Goal: Task Accomplishment & Management: Manage account settings

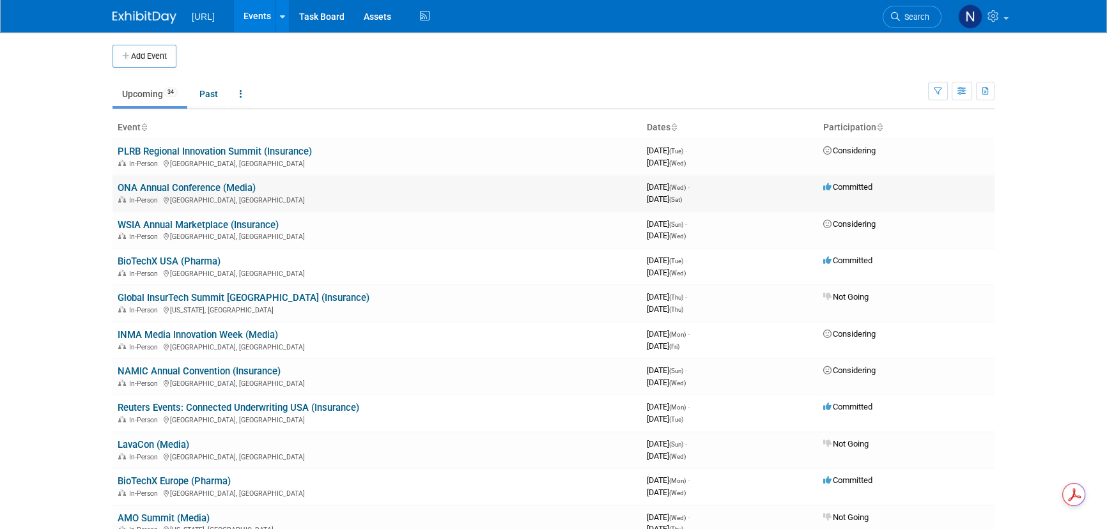
click at [226, 187] on link "ONA Annual Conference (Media)" at bounding box center [187, 188] width 138 height 12
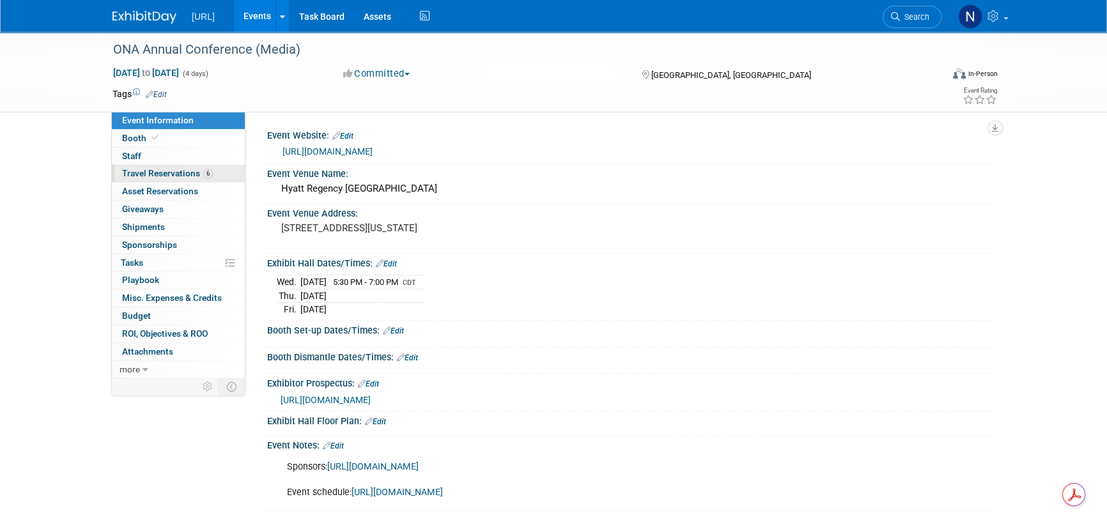
click at [156, 177] on span "Travel Reservations 6" at bounding box center [167, 173] width 91 height 10
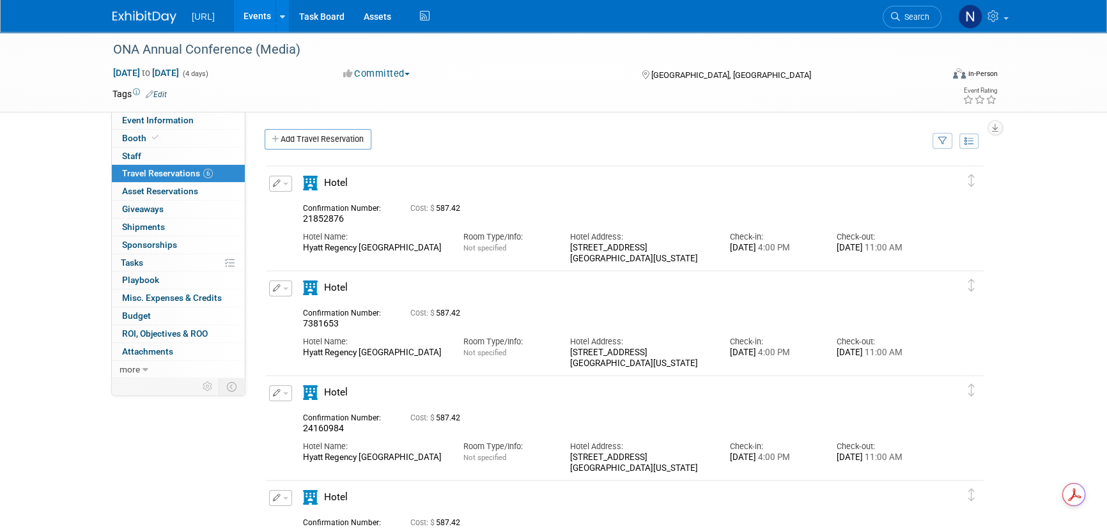
click at [284, 184] on span "button" at bounding box center [285, 184] width 5 height 3
click at [500, 167] on td "Delete Reservation 21852876 Cost: $ 587.42 Hotel Name:" at bounding box center [615, 217] width 699 height 102
click at [286, 189] on button "button" at bounding box center [280, 184] width 23 height 16
click at [293, 206] on button "Edit Reservation" at bounding box center [324, 206] width 108 height 19
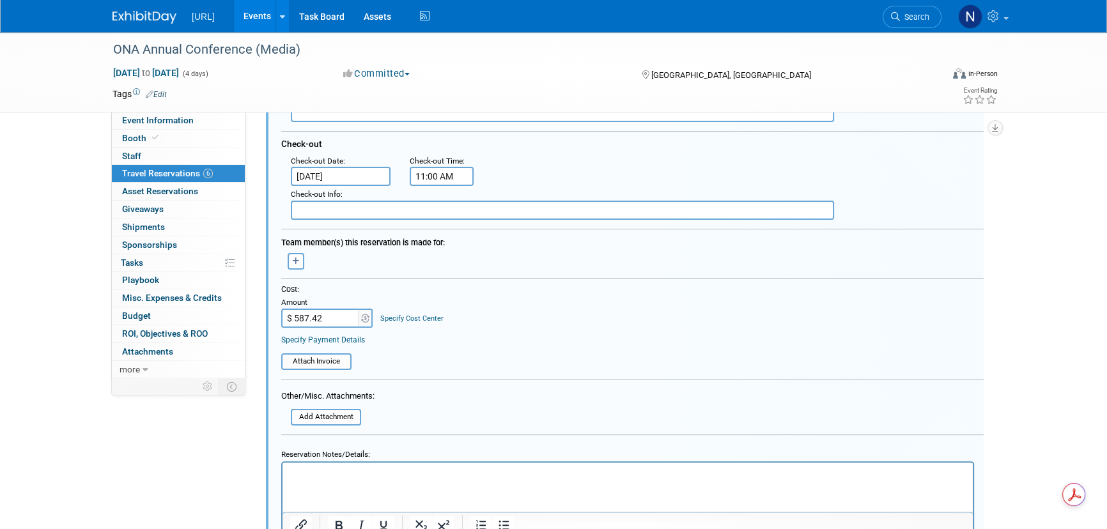
click at [314, 318] on input "$ 587.42" at bounding box center [321, 318] width 80 height 19
type input "$ 881.12"
click at [516, 300] on div "Cost: Amount $ 881.12 Specify Cost Center Cost Center -- Not Specified --" at bounding box center [632, 305] width 702 height 43
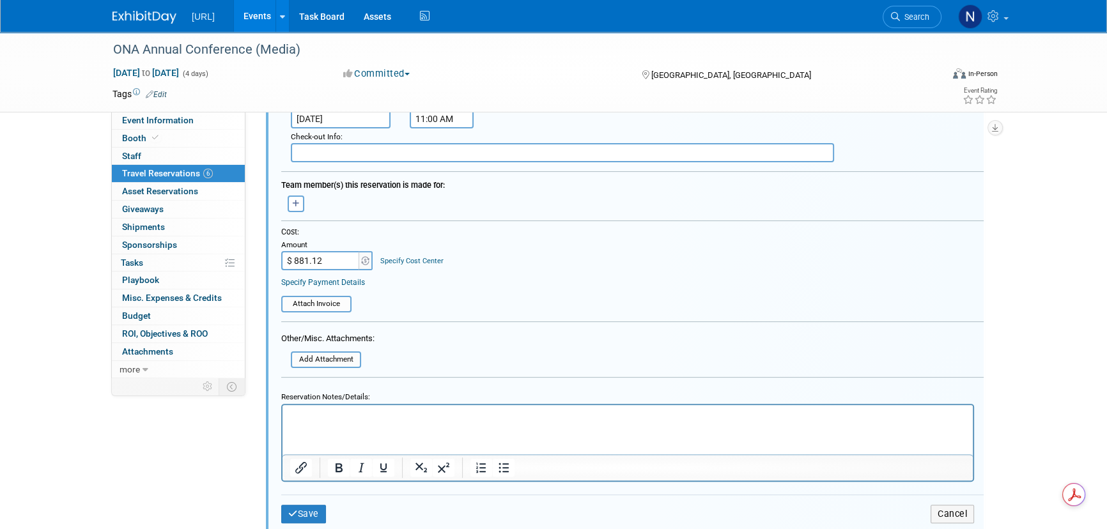
scroll to position [369, 0]
click at [345, 422] on html at bounding box center [628, 413] width 690 height 17
click at [314, 506] on button "Save" at bounding box center [303, 513] width 45 height 19
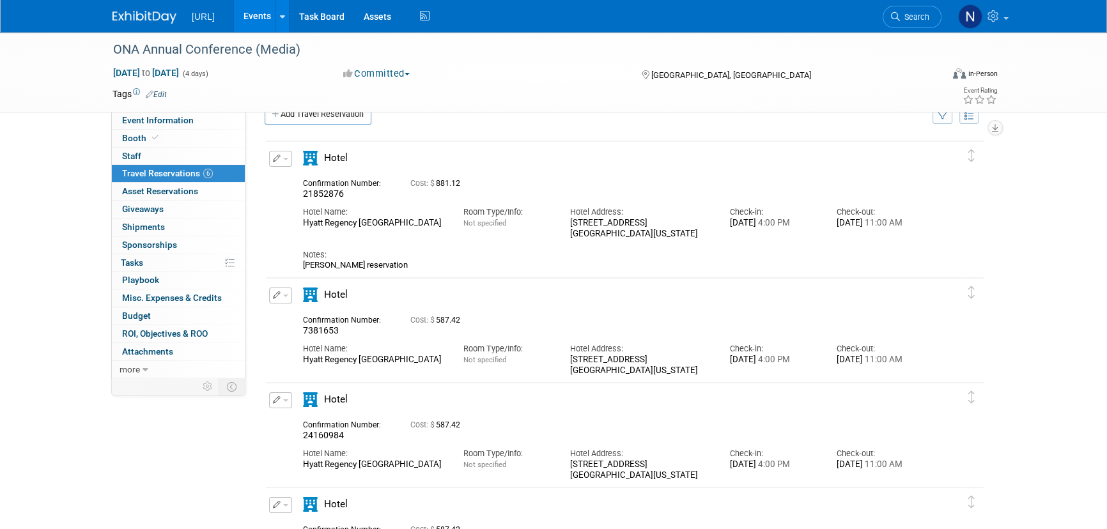
scroll to position [0, 0]
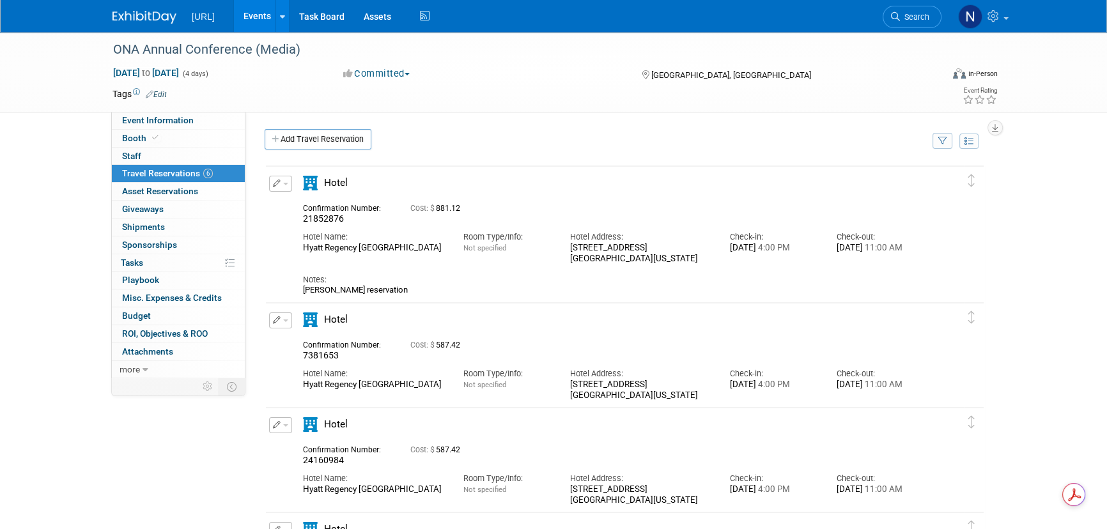
click at [284, 180] on button "button" at bounding box center [280, 184] width 23 height 16
click at [292, 204] on button "Edit Reservation" at bounding box center [324, 206] width 108 height 19
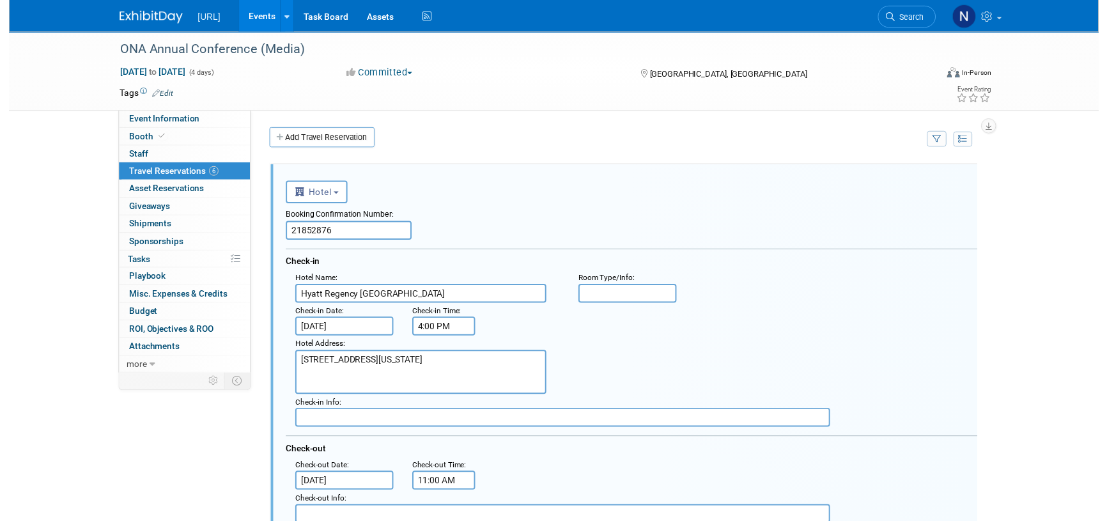
scroll to position [20, 0]
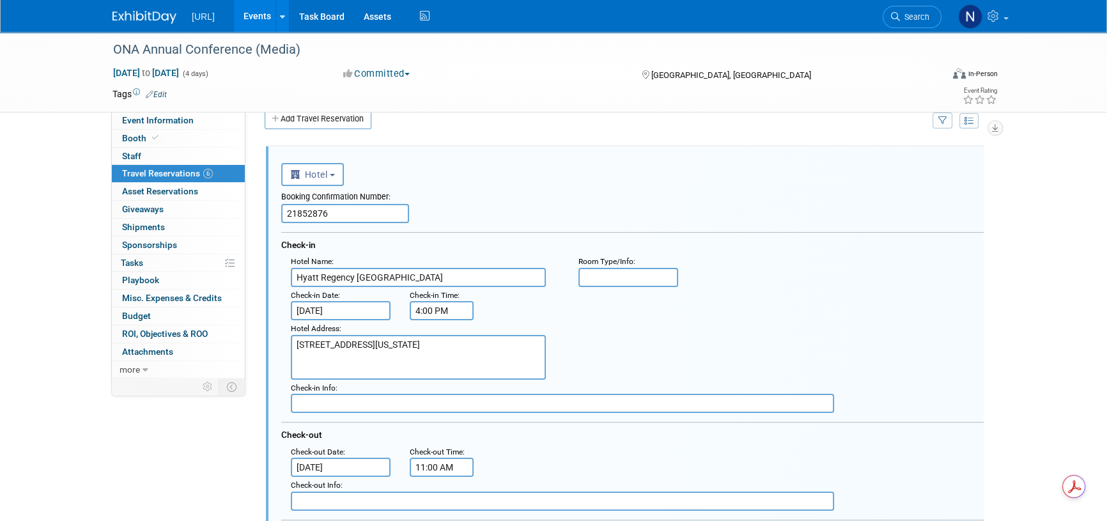
click at [350, 471] on input "[DATE]" at bounding box center [341, 467] width 100 height 19
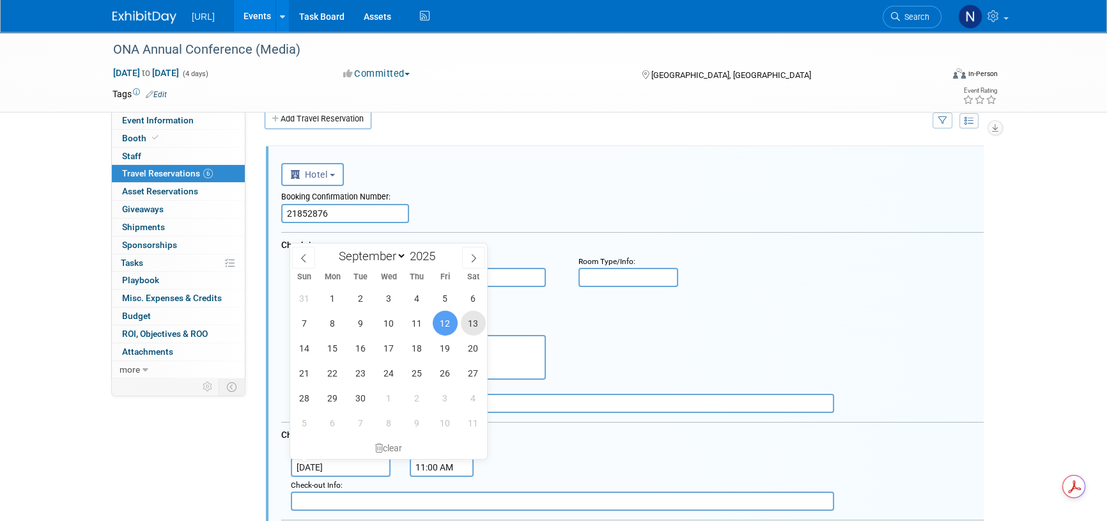
click at [470, 322] on span "13" at bounding box center [473, 323] width 25 height 25
type input "[DATE]"
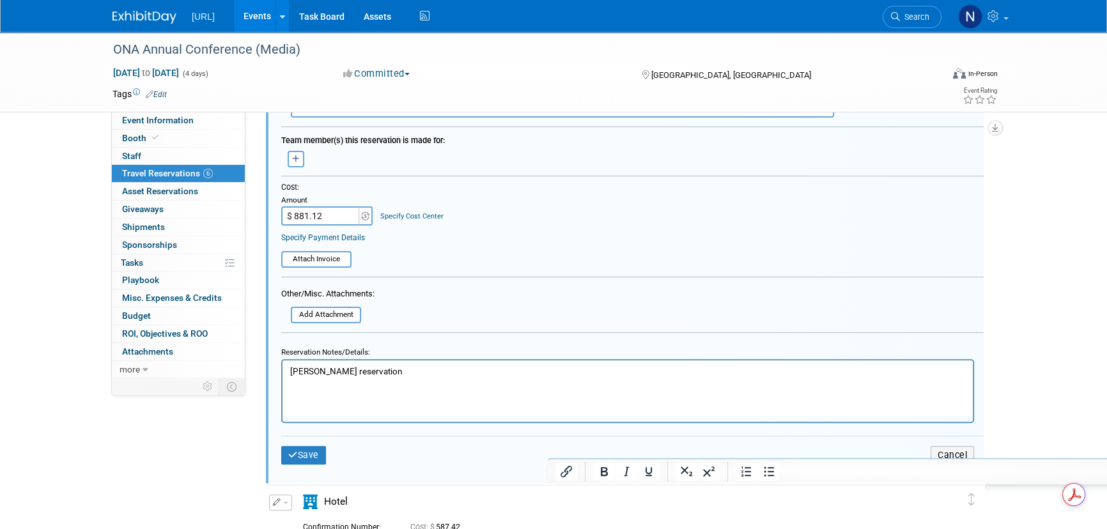
scroll to position [428, 0]
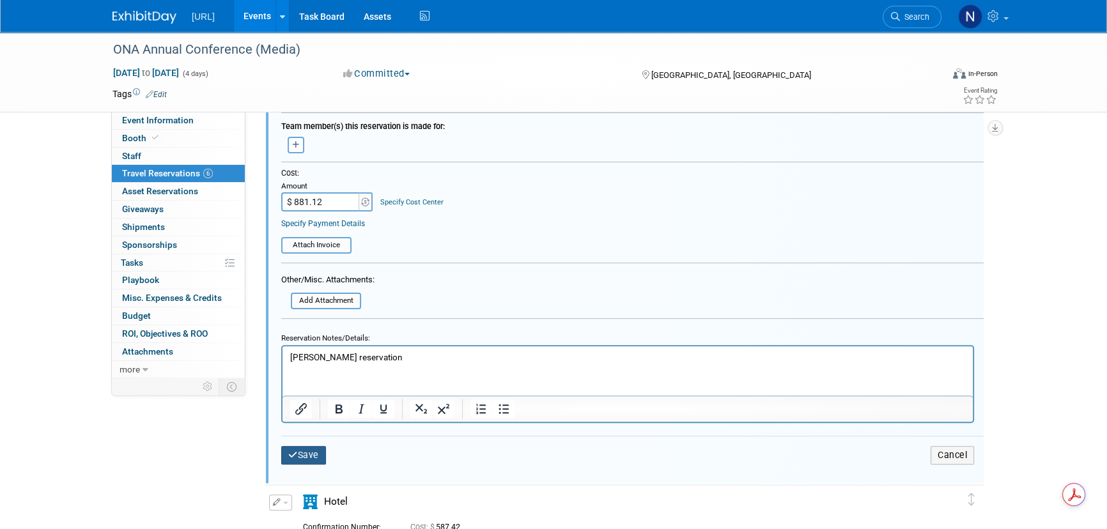
click at [322, 450] on button "Save" at bounding box center [303, 455] width 45 height 19
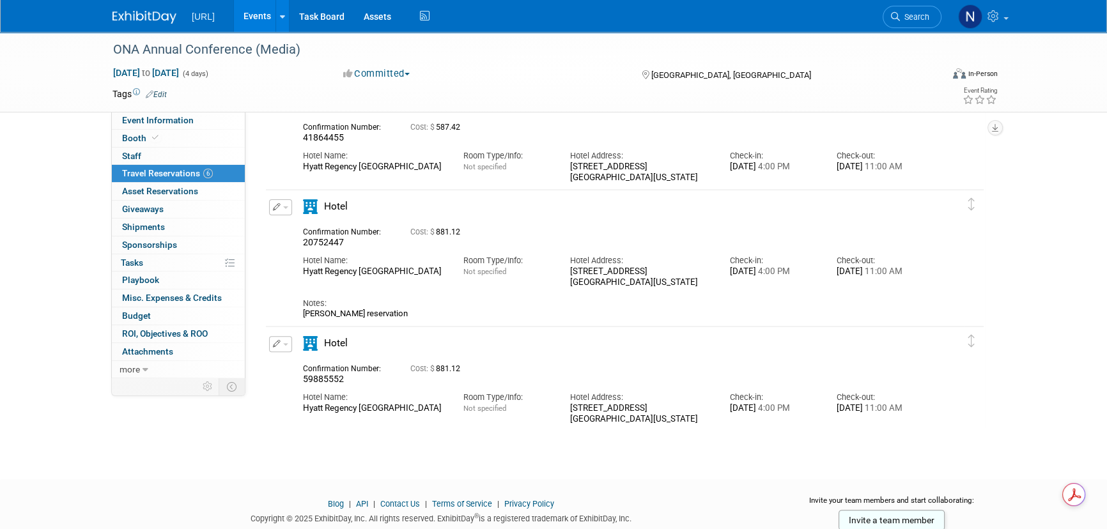
click at [291, 342] on div "Edit Reservation [GEOGRAPHIC_DATA]" at bounding box center [279, 348] width 27 height 24
click at [284, 342] on button "button" at bounding box center [280, 344] width 23 height 16
click at [299, 359] on button "Edit Reservation" at bounding box center [324, 366] width 108 height 19
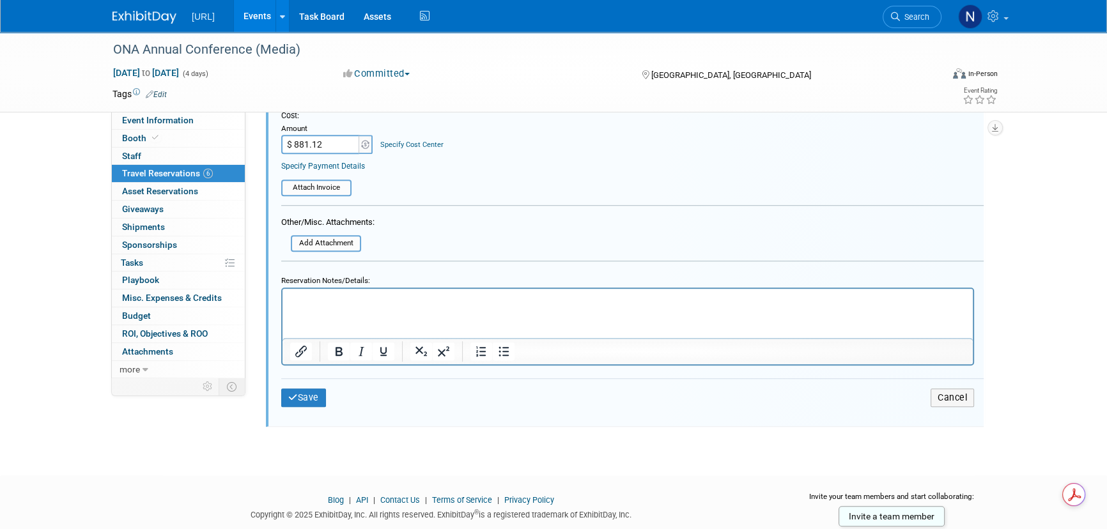
scroll to position [1074, 0]
click at [350, 305] on html at bounding box center [628, 296] width 690 height 17
click at [310, 400] on button "Save" at bounding box center [303, 397] width 45 height 19
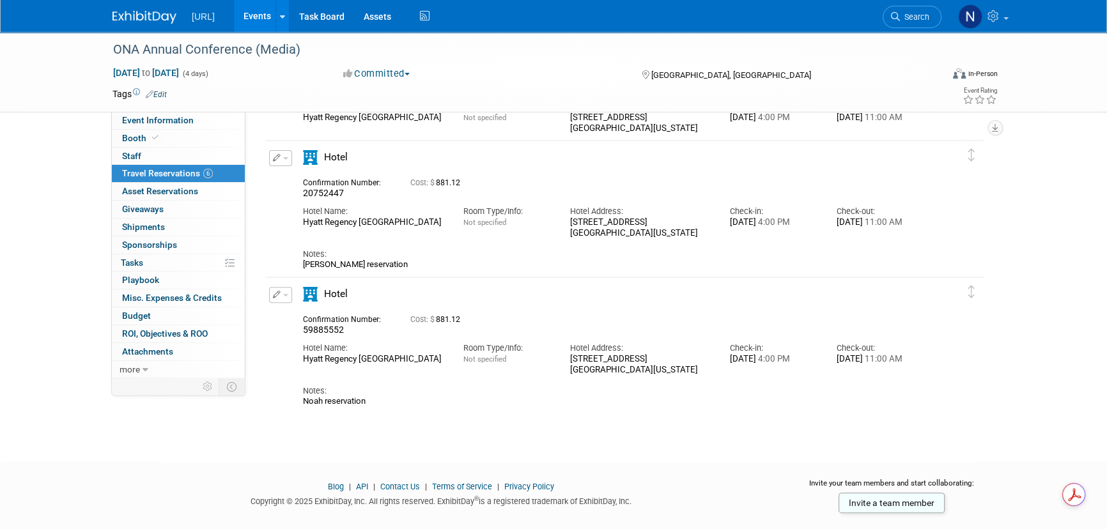
scroll to position [499, 0]
